Goal: Information Seeking & Learning: Learn about a topic

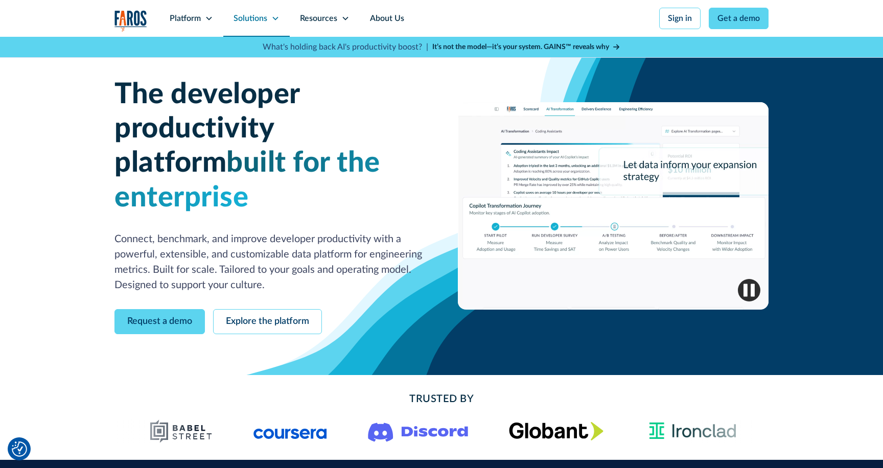
click at [272, 18] on icon at bounding box center [275, 18] width 8 height 8
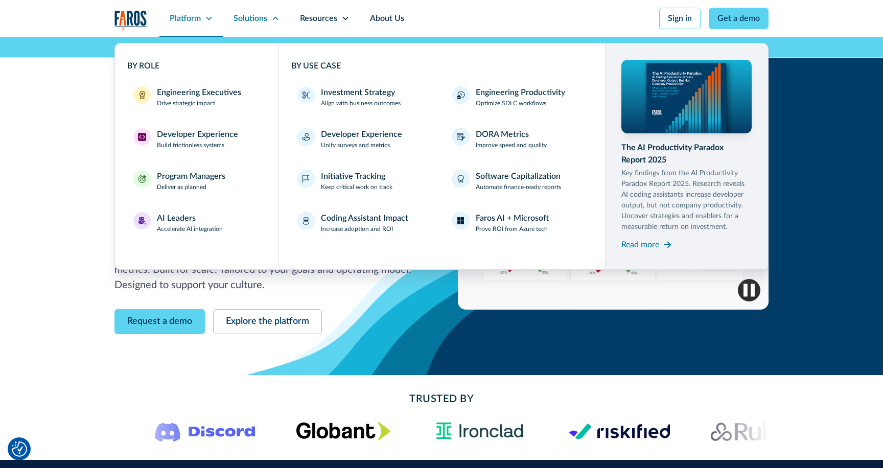
click at [193, 19] on div "Platform" at bounding box center [185, 18] width 31 height 12
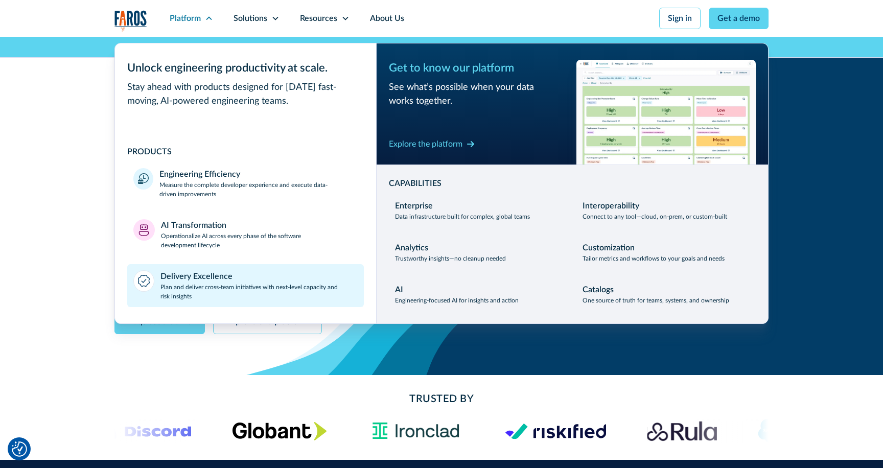
click at [203, 297] on p "Plan and deliver cross-team initiatives with next-level capacity and risk insig…" at bounding box center [259, 291] width 198 height 18
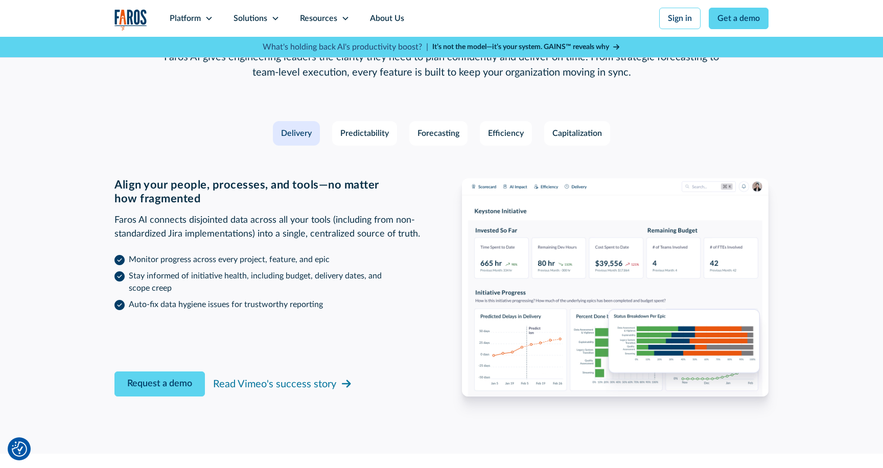
scroll to position [1511, 0]
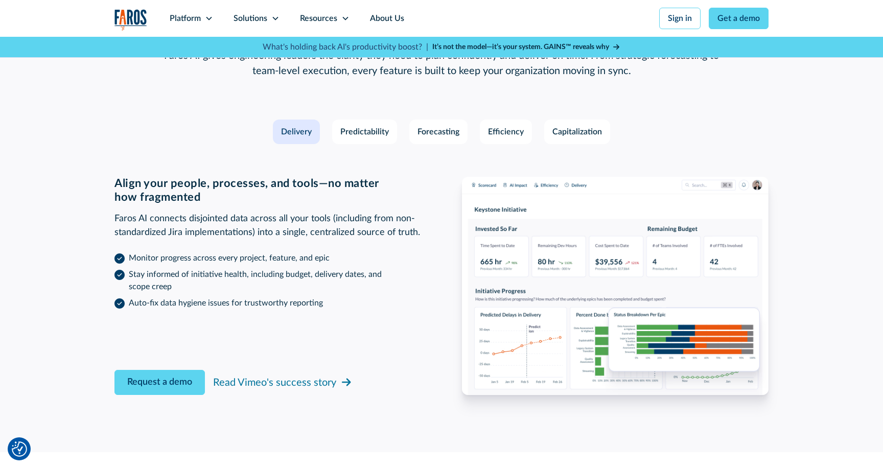
click at [372, 105] on div "Features designed by productivity experts to gain alignment and keep initiative…" at bounding box center [441, 191] width 654 height 407
click at [373, 126] on div "Predictability" at bounding box center [364, 132] width 49 height 12
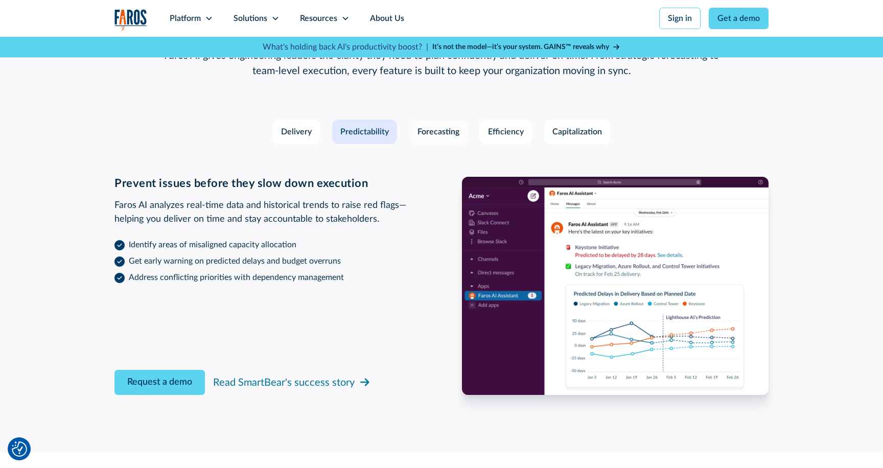
click at [435, 126] on div "Forecasting" at bounding box center [438, 132] width 42 height 12
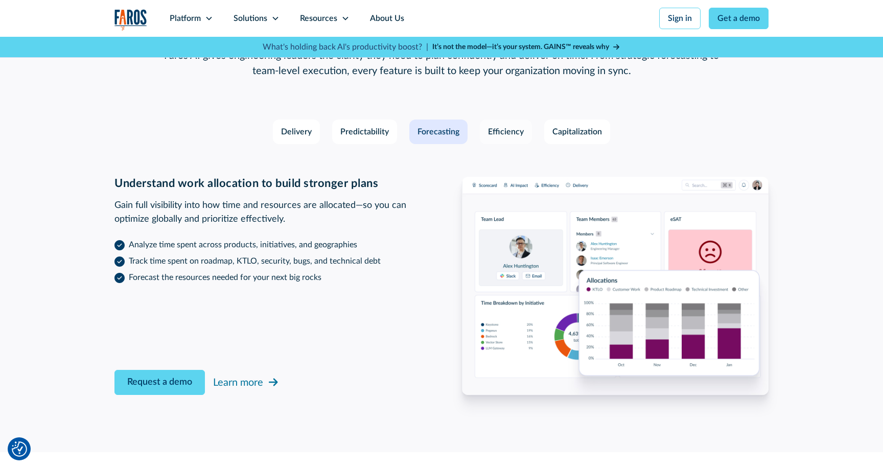
click at [503, 126] on div "Efficiency" at bounding box center [506, 132] width 36 height 12
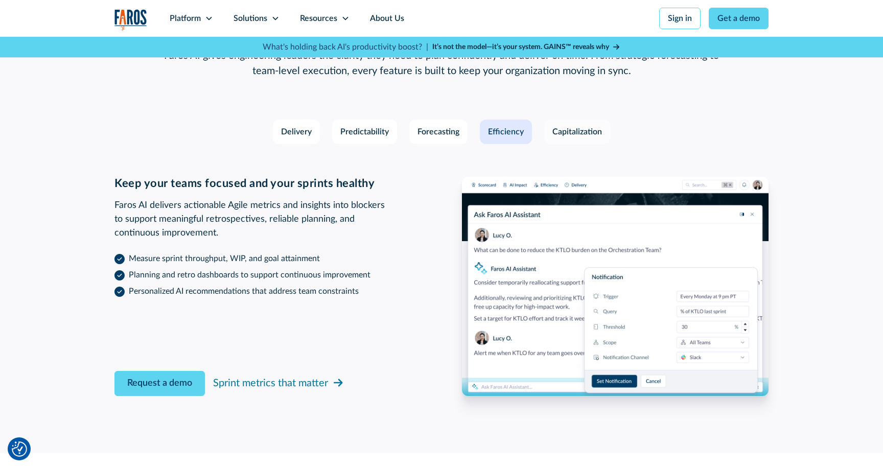
click at [592, 126] on div "Capitalization" at bounding box center [577, 132] width 50 height 12
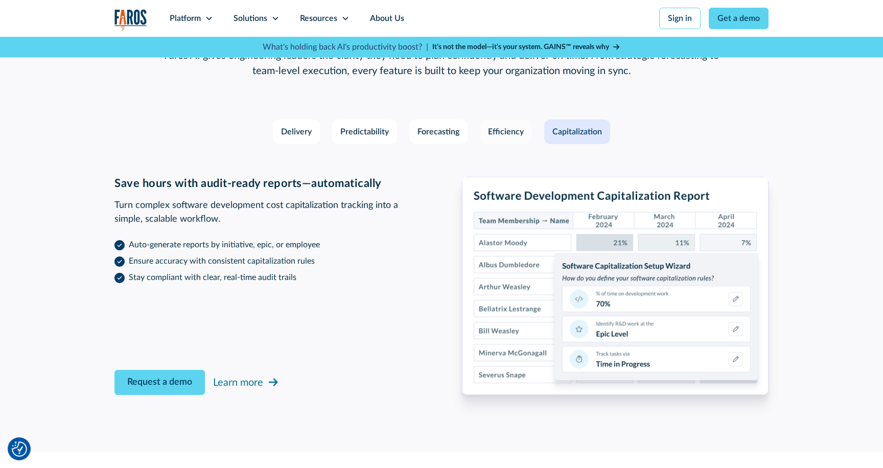
click at [490, 126] on div "Efficiency" at bounding box center [506, 132] width 36 height 12
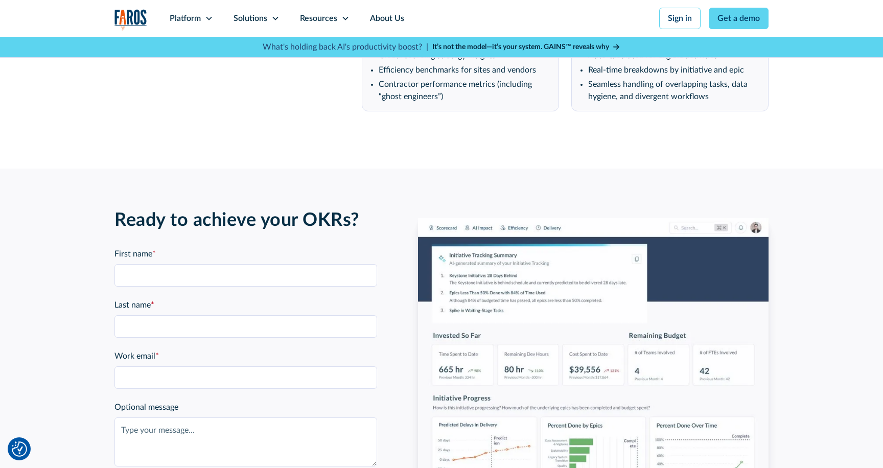
scroll to position [2165, 0]
